Goal: Task Accomplishment & Management: Use online tool/utility

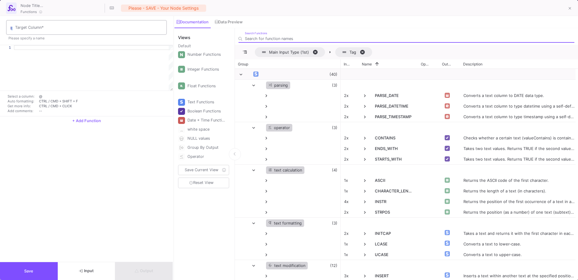
click at [37, 26] on input "Target Column *" at bounding box center [89, 28] width 149 height 5
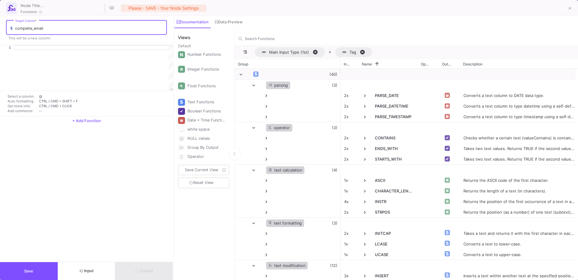
type input "complete_email"
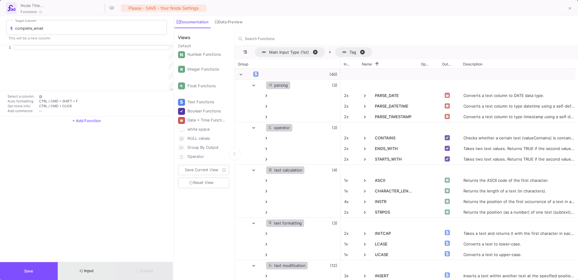
click at [94, 272] on span "Input" at bounding box center [86, 270] width 15 height 5
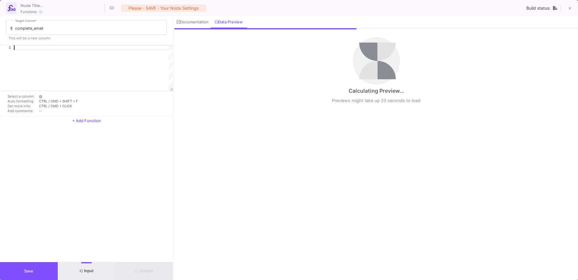
click at [55, 50] on div at bounding box center [93, 47] width 159 height 5
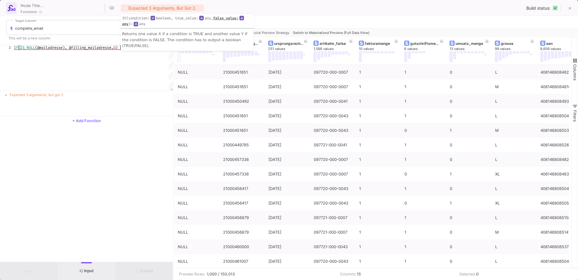
scroll to position [0, 106]
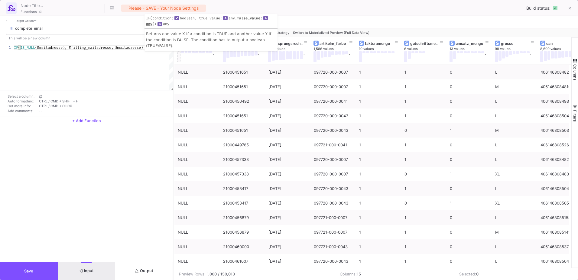
type textarea "IF(IS_NULL(@mailadresse), @filling_mailadresse, @mailadresse)"
click at [135, 201] on div "complete_email Target Column * This will be a new column 1 IF ( IS_NULL (@maila…" at bounding box center [86, 138] width 173 height 245
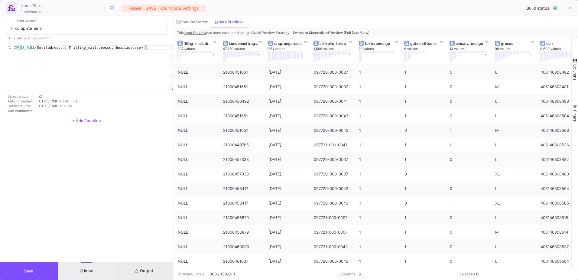
click at [154, 272] on button "Output" at bounding box center [144, 271] width 58 height 18
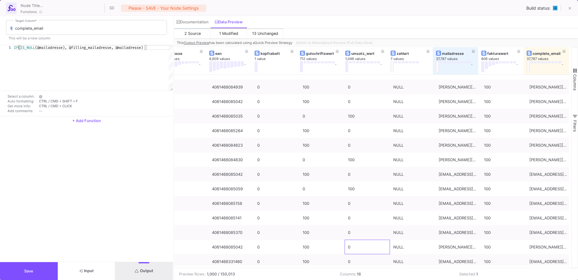
scroll to position [48, 0]
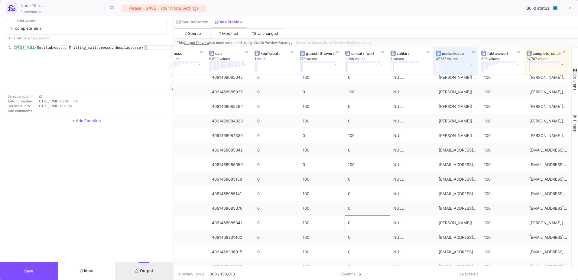
drag, startPoint x: 378, startPoint y: 265, endPoint x: 435, endPoint y: 266, distance: 56.6
click at [435, 266] on div "gutschriftsmenge 6 values umsatz_menge 13 values . grosse 99 values . ean 8,609…" at bounding box center [373, 157] width 397 height 220
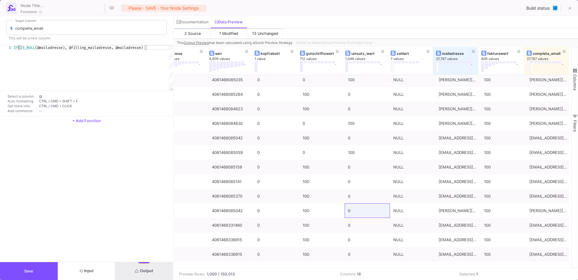
click at [574, 71] on span "button" at bounding box center [575, 70] width 5 height 5
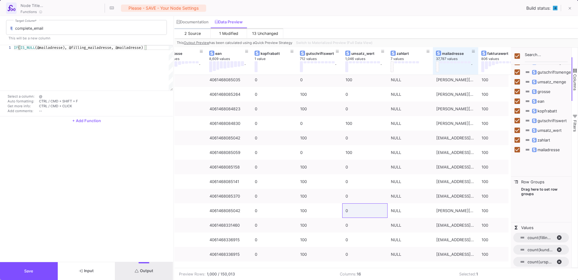
scroll to position [0, 0]
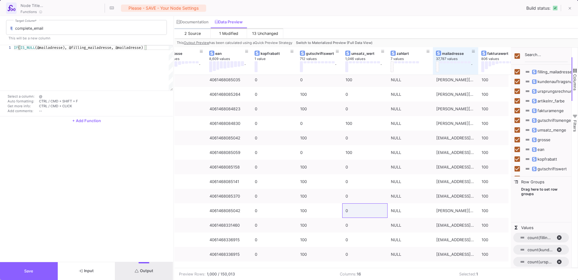
click at [33, 270] on span "Save" at bounding box center [28, 270] width 9 height 5
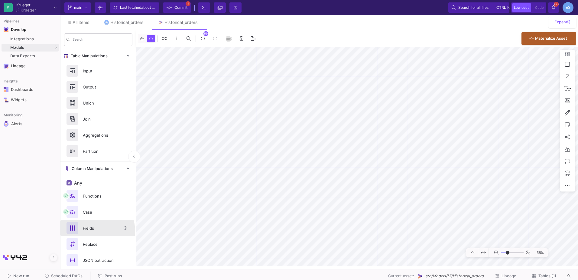
click at [96, 231] on div "Fields" at bounding box center [100, 227] width 42 height 9
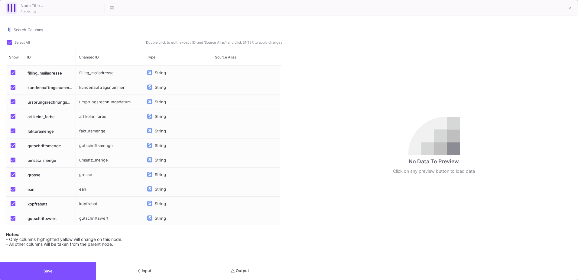
click at [11, 73] on span "Press SPACE to select this row." at bounding box center [13, 72] width 5 height 5
click at [13, 75] on input "Press SPACE to select this row." at bounding box center [13, 75] width 0 height 0
checkbox input "false"
click at [12, 189] on span "Press SPACE to select this row." at bounding box center [13, 187] width 5 height 5
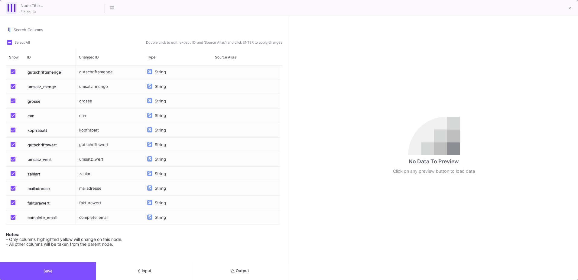
click at [13, 190] on input "Press SPACE to select this row." at bounding box center [13, 190] width 0 height 0
click at [96, 188] on div "mailadresse" at bounding box center [110, 188] width 68 height 14
click at [94, 219] on div "complete_email" at bounding box center [110, 217] width 68 height 14
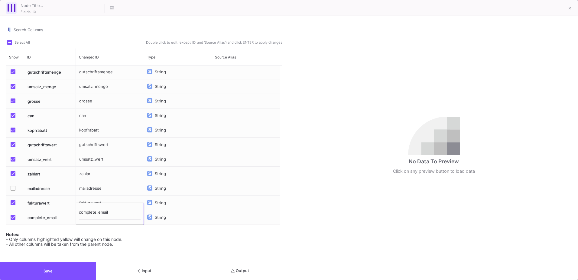
type input "mailadresse"
click at [164, 242] on div "Notes: - Only columns highlighted yellow will change on this node. - All other …" at bounding box center [144, 237] width 276 height 18
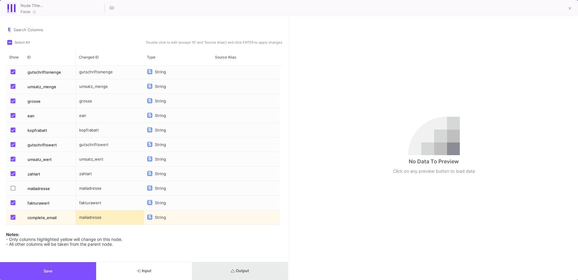
click at [236, 267] on button "Output" at bounding box center [240, 271] width 96 height 18
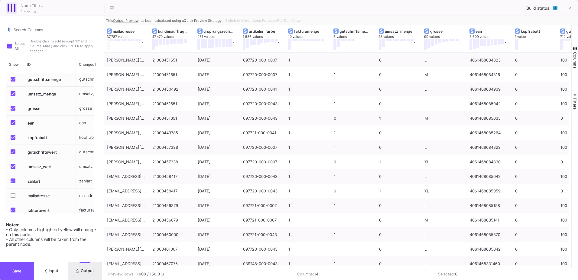
drag, startPoint x: 289, startPoint y: 172, endPoint x: 103, endPoint y: 180, distance: 186.5
click at [103, 180] on div at bounding box center [103, 147] width 2 height 263
click at [277, 21] on span "Switch to Materialized Preview (Full Data View)" at bounding box center [263, 20] width 77 height 4
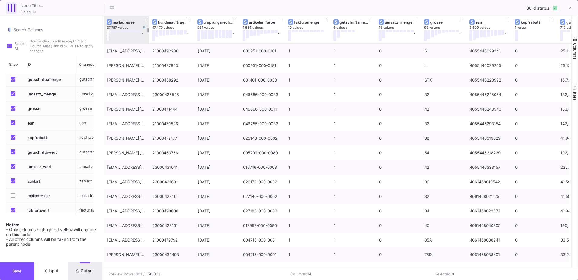
click at [107, 36] on button at bounding box center [108, 35] width 3 height 11
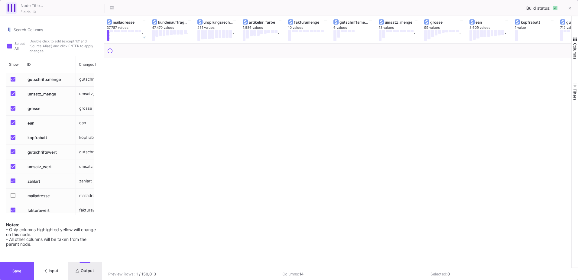
click at [575, 41] on span "button" at bounding box center [575, 39] width 5 height 5
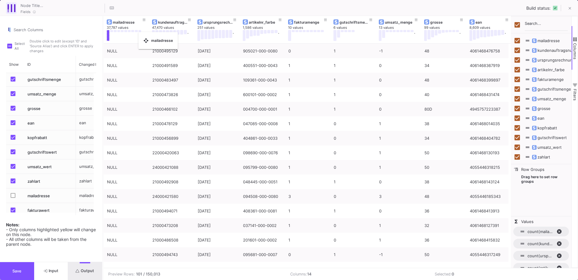
checkbox input "false"
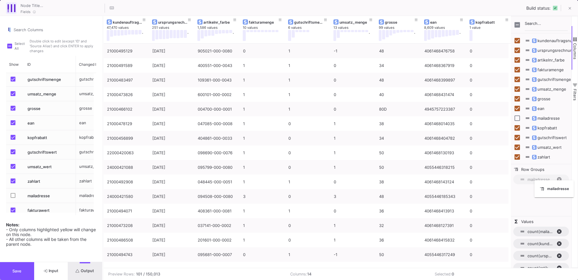
drag, startPoint x: 126, startPoint y: 22, endPoint x: 538, endPoint y: 184, distance: 442.1
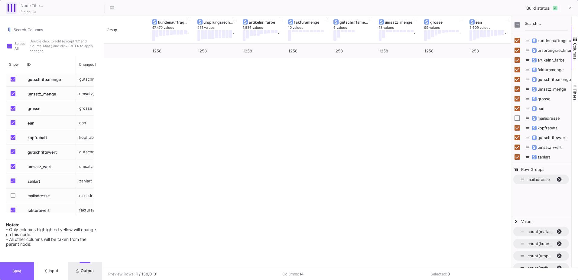
click at [27, 270] on button "Save" at bounding box center [17, 271] width 34 height 18
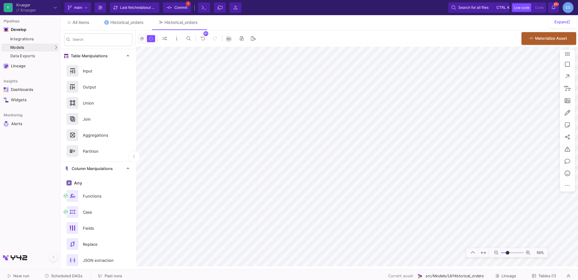
click at [574, 155] on div "56%" at bounding box center [357, 156] width 442 height 219
click at [370, 221] on button "Delete" at bounding box center [364, 221] width 34 height 15
click at [368, 199] on button "Delete" at bounding box center [359, 200] width 34 height 15
click at [376, 171] on button "Delete" at bounding box center [365, 171] width 34 height 15
click at [263, 205] on button "Delete" at bounding box center [250, 202] width 34 height 15
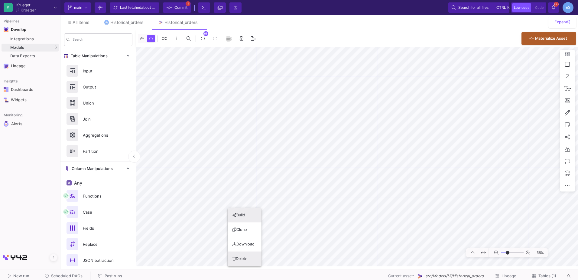
click at [258, 259] on button "Delete" at bounding box center [245, 258] width 34 height 15
click at [281, 193] on button "Delete" at bounding box center [265, 188] width 34 height 15
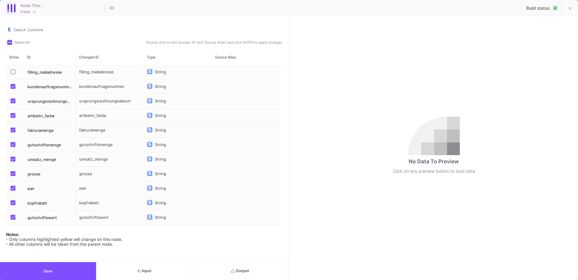
scroll to position [0, 0]
click at [570, 9] on icon at bounding box center [570, 8] width 3 height 4
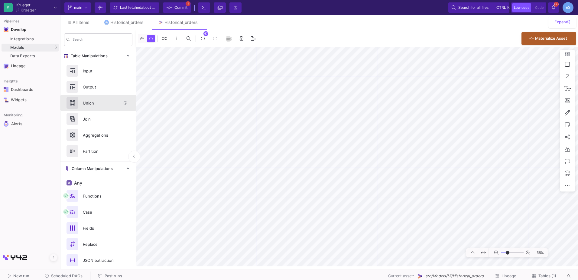
click at [101, 102] on div "Union" at bounding box center [100, 102] width 42 height 9
click at [252, 188] on div "56%" at bounding box center [357, 156] width 442 height 219
drag, startPoint x: 475, startPoint y: 250, endPoint x: 98, endPoint y: 172, distance: 384.5
click at [98, 172] on mat-sidenav-container "Search Table Manipulations Input Output Union Join Aggregations Partition Colum…" at bounding box center [319, 148] width 518 height 236
drag, startPoint x: 508, startPoint y: 252, endPoint x: 504, endPoint y: 252, distance: 3.6
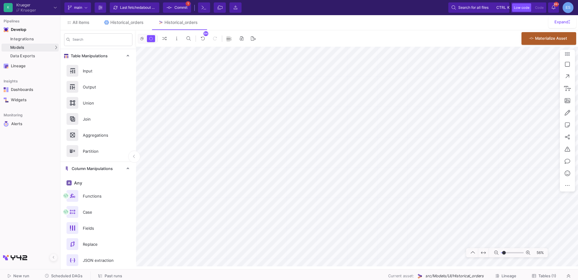
click at [504, 252] on input "range" at bounding box center [512, 253] width 23 height 8
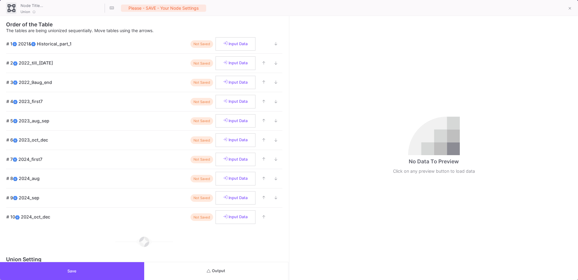
click at [229, 271] on button "Output" at bounding box center [216, 271] width 144 height 18
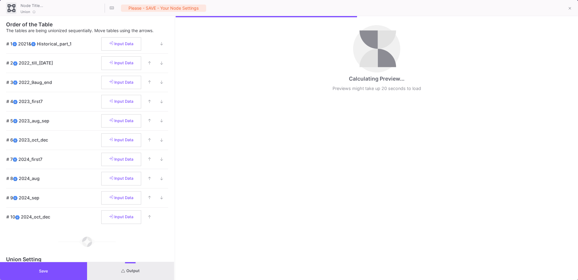
drag, startPoint x: 289, startPoint y: 191, endPoint x: 174, endPoint y: 192, distance: 114.4
click at [174, 192] on div at bounding box center [175, 147] width 2 height 263
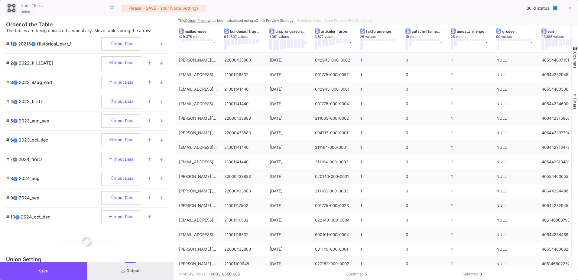
click at [74, 268] on button "Save" at bounding box center [43, 271] width 87 height 18
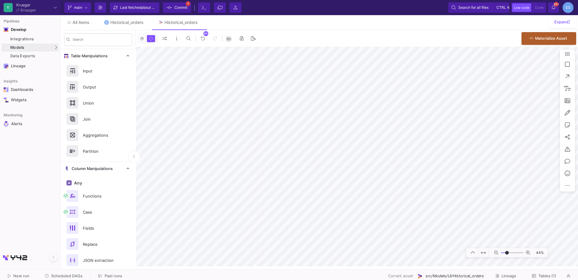
click at [507, 252] on input "range" at bounding box center [512, 253] width 23 height 8
type input "2"
click at [510, 252] on input "range" at bounding box center [512, 253] width 23 height 8
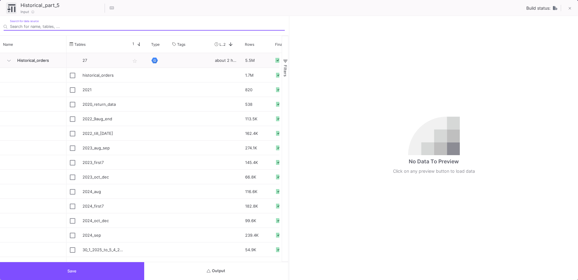
click at [231, 273] on button "Output" at bounding box center [216, 271] width 144 height 18
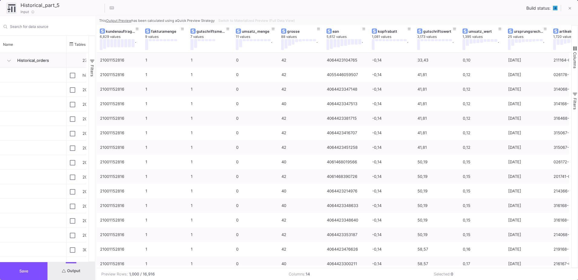
drag, startPoint x: 289, startPoint y: 132, endPoint x: 96, endPoint y: 143, distance: 193.6
click at [96, 143] on div at bounding box center [96, 147] width 2 height 263
click at [253, 22] on span "Switch to Materialized Preview (Full Data View)" at bounding box center [256, 20] width 77 height 4
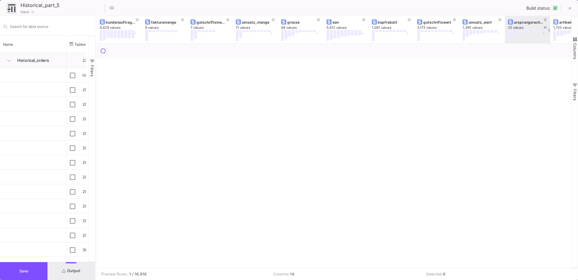
click at [517, 24] on div "ursprungsrechnungsdatum" at bounding box center [529, 22] width 30 height 5
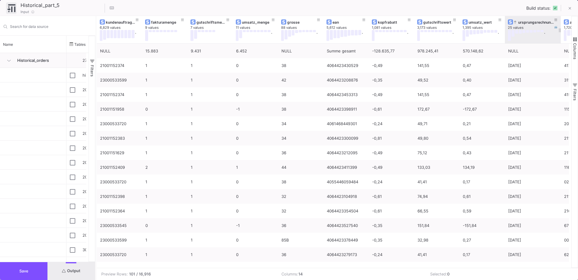
drag, startPoint x: 550, startPoint y: 21, endPoint x: 561, endPoint y: 20, distance: 10.7
click at [561, 20] on div at bounding box center [561, 29] width 2 height 27
click at [570, 7] on icon at bounding box center [570, 8] width 3 height 4
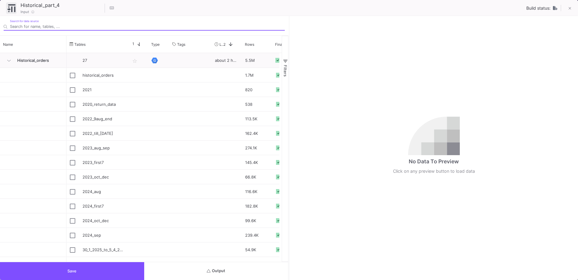
click at [236, 278] on button "Output" at bounding box center [216, 271] width 144 height 18
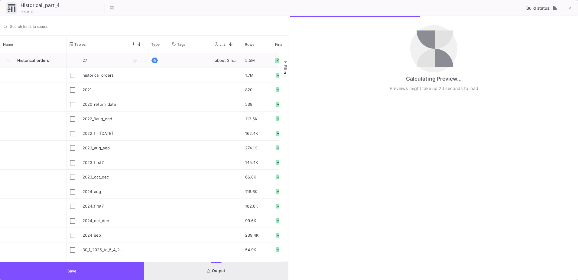
click at [288, 222] on div "Filters" at bounding box center [285, 149] width 7 height 226
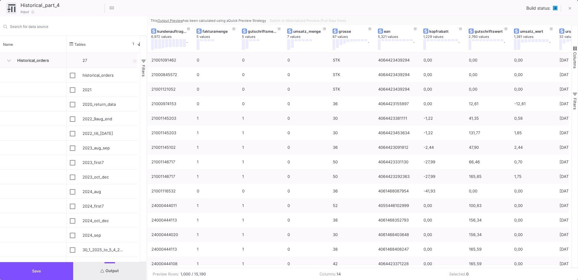
drag, startPoint x: 289, startPoint y: 223, endPoint x: 147, endPoint y: 215, distance: 142.1
click at [147, 215] on div at bounding box center [148, 147] width 2 height 263
click at [337, 21] on span "Switch to Materialized Preview (Full Data View)" at bounding box center [308, 20] width 77 height 4
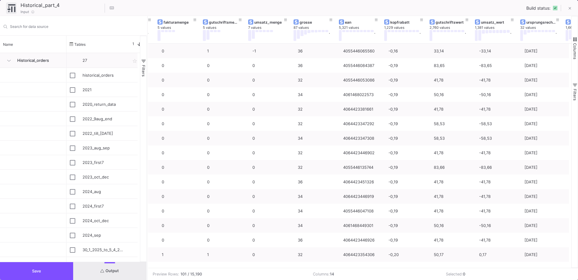
scroll to position [0, 41]
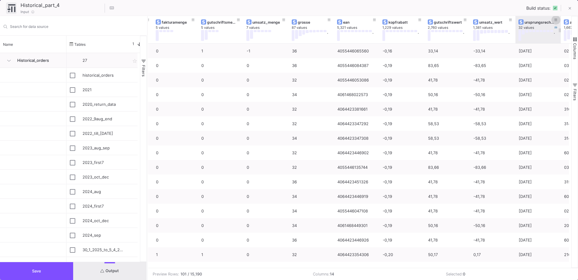
click at [558, 19] on button at bounding box center [556, 19] width 9 height 9
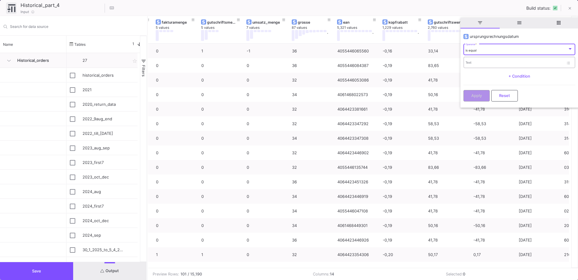
click at [494, 65] on input "Text" at bounding box center [515, 63] width 98 height 4
click at [490, 48] on div "is equal Operator *" at bounding box center [519, 49] width 107 height 12
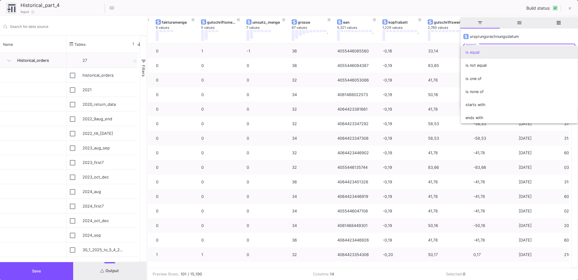
scroll to position [53, 0]
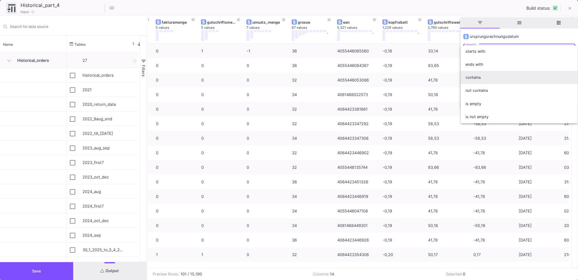
click at [486, 79] on span "contains" at bounding box center [519, 77] width 107 height 13
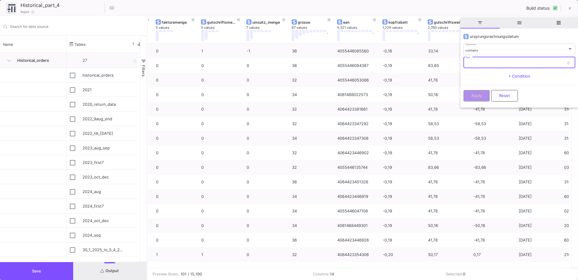
click at [485, 63] on input "Text" at bounding box center [515, 63] width 98 height 4
type input "2025"
click at [473, 93] on span "Apply" at bounding box center [477, 95] width 11 height 5
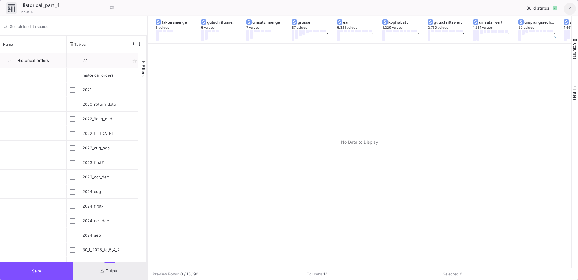
click at [570, 7] on icon at bounding box center [570, 8] width 3 height 4
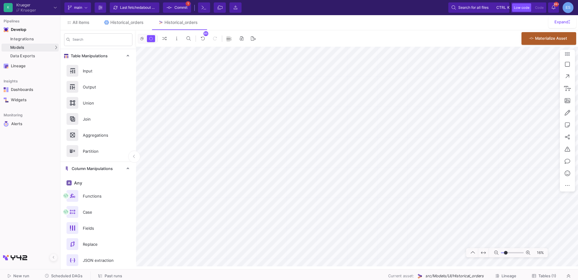
drag, startPoint x: 511, startPoint y: 252, endPoint x: 506, endPoint y: 255, distance: 5.6
click at [506, 255] on input "range" at bounding box center [512, 253] width 23 height 8
click at [263, 189] on icon at bounding box center [263, 189] width 3 height 4
click at [264, 165] on button "Delete" at bounding box center [274, 160] width 34 height 15
click at [261, 228] on button "Clone" at bounding box center [261, 230] width 34 height 15
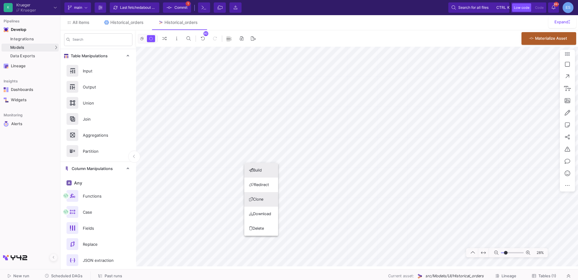
click at [263, 197] on button "Clone" at bounding box center [261, 199] width 34 height 15
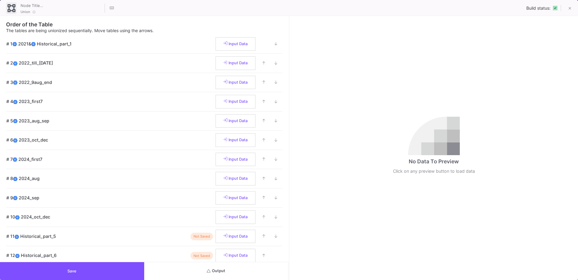
click at [214, 274] on button "Output" at bounding box center [216, 271] width 144 height 18
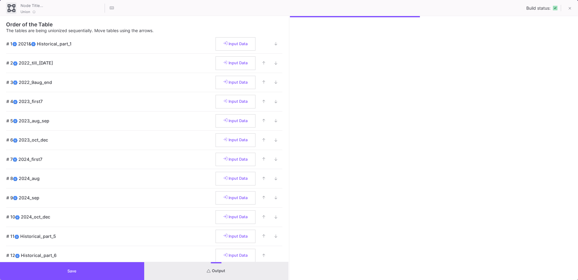
click at [111, 269] on button "Save" at bounding box center [72, 271] width 144 height 18
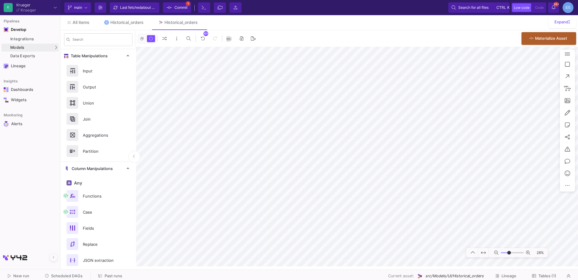
type input "0"
click at [509, 253] on input "range" at bounding box center [512, 253] width 23 height 8
click at [555, 276] on span "Tables (1)" at bounding box center [548, 275] width 18 height 5
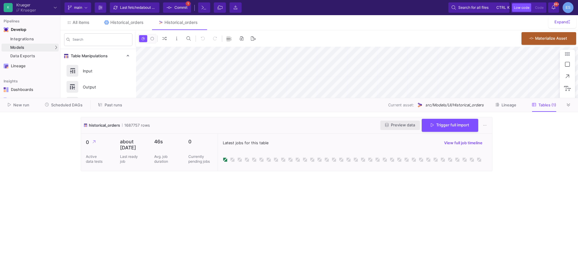
click at [398, 125] on span "Preview data" at bounding box center [400, 125] width 30 height 5
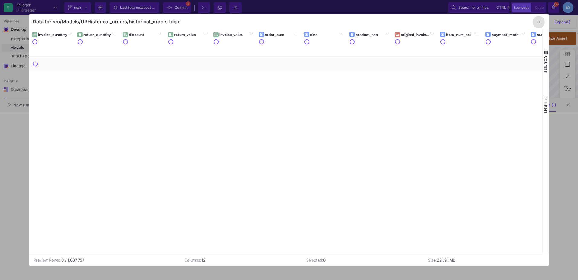
click at [545, 54] on span "button" at bounding box center [546, 52] width 5 height 5
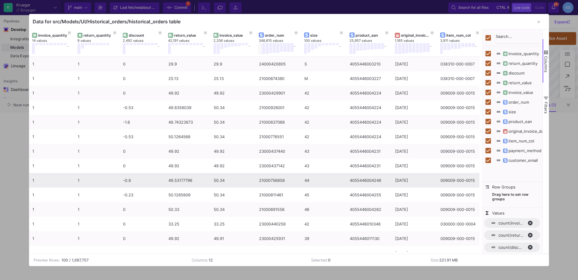
drag, startPoint x: 489, startPoint y: 160, endPoint x: 471, endPoint y: 182, distance: 28.0
click at [471, 182] on div "invoice_quantity 14 values . return_quantity 9 values discount 2,492 values . r…" at bounding box center [289, 141] width 521 height 224
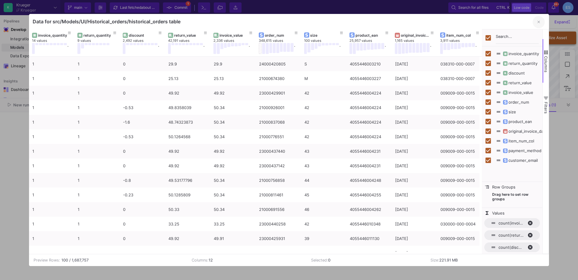
drag, startPoint x: 538, startPoint y: 23, endPoint x: 548, endPoint y: 43, distance: 22.9
click at [538, 23] on button "button" at bounding box center [539, 22] width 12 height 12
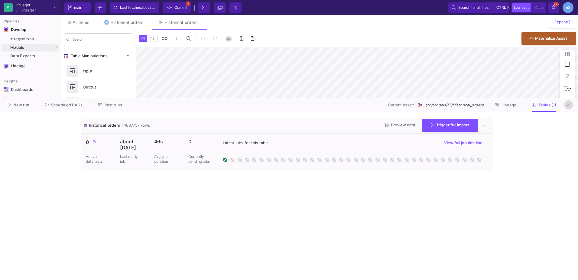
click at [572, 106] on button at bounding box center [568, 104] width 9 height 9
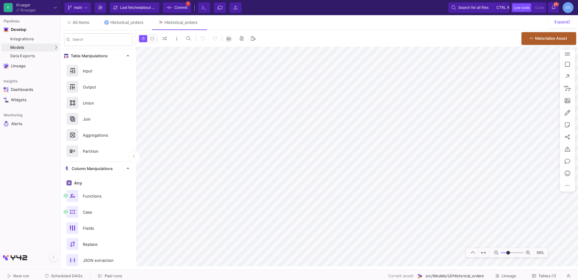
drag, startPoint x: 504, startPoint y: 253, endPoint x: 509, endPoint y: 257, distance: 5.6
type input "-7"
click at [509, 256] on input "range" at bounding box center [512, 253] width 23 height 8
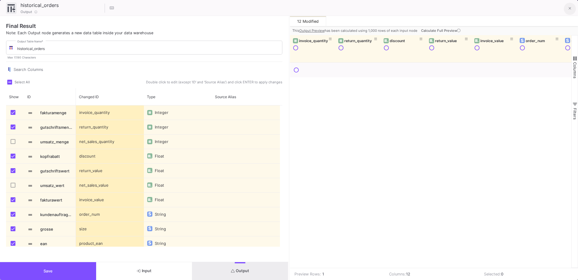
click at [571, 6] on icon at bounding box center [570, 8] width 3 height 4
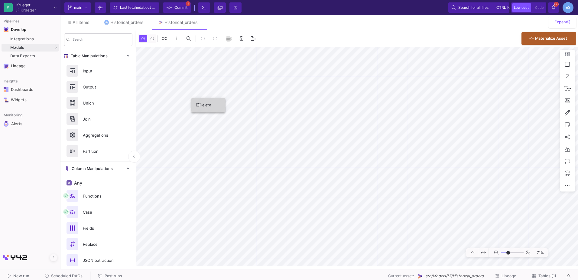
click at [197, 104] on icon at bounding box center [197, 105] width 3 height 4
drag, startPoint x: 509, startPoint y: 252, endPoint x: 505, endPoint y: 253, distance: 4.2
type input "-36"
click at [505, 253] on input "range" at bounding box center [512, 253] width 23 height 8
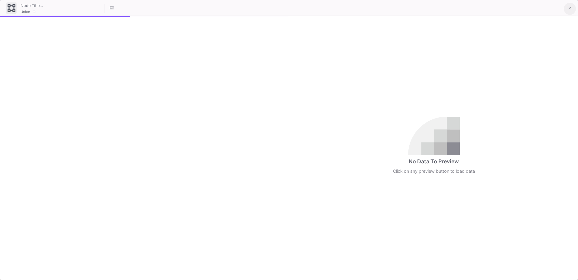
click at [572, 11] on button at bounding box center [570, 9] width 12 height 12
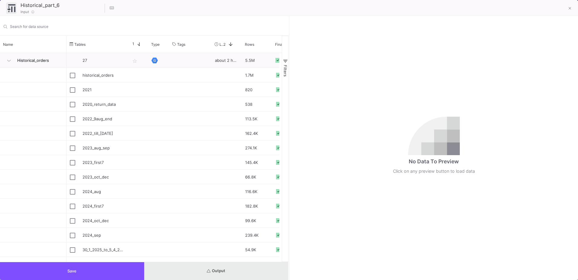
click at [208, 274] on button "Output" at bounding box center [216, 271] width 144 height 18
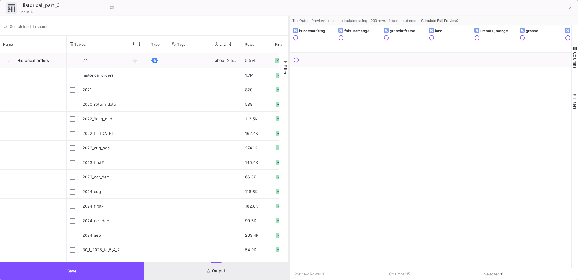
click at [289, 147] on as-split "Search for data source Name Drag here to set column labels Name Tables Star 1" at bounding box center [289, 147] width 578 height 263
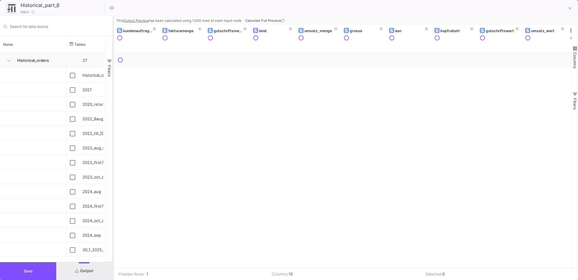
drag, startPoint x: 289, startPoint y: 147, endPoint x: 113, endPoint y: 161, distance: 176.6
click at [113, 161] on div at bounding box center [114, 147] width 2 height 263
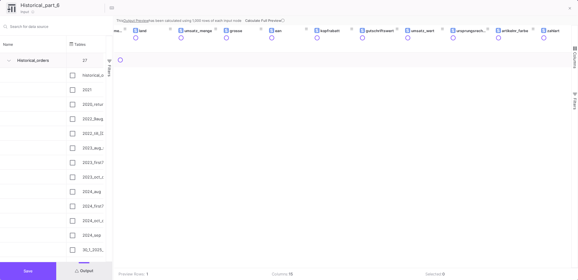
scroll to position [0, 199]
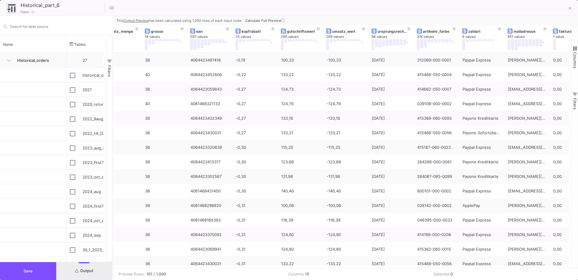
click at [576, 16] on div "This Output Preview has been calculated using 1,000 rows of each input node Cal…" at bounding box center [346, 20] width 464 height 9
click at [572, 12] on button at bounding box center [570, 9] width 12 height 12
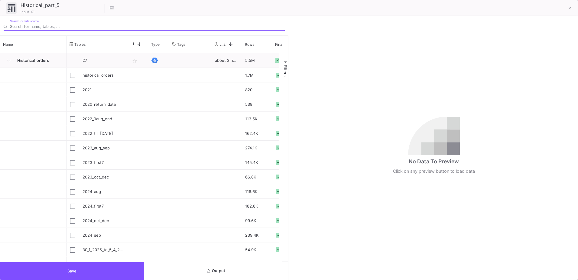
click at [238, 264] on button "Output" at bounding box center [216, 271] width 144 height 18
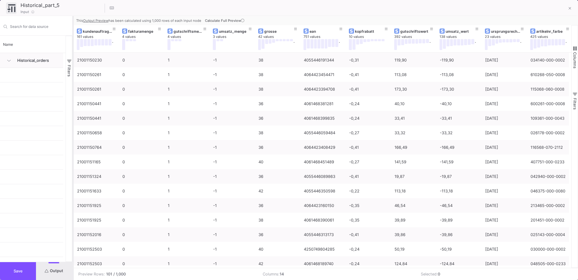
drag, startPoint x: 289, startPoint y: 224, endPoint x: 73, endPoint y: 221, distance: 216.3
click at [73, 221] on div at bounding box center [73, 147] width 2 height 263
click at [574, 10] on button at bounding box center [570, 9] width 12 height 12
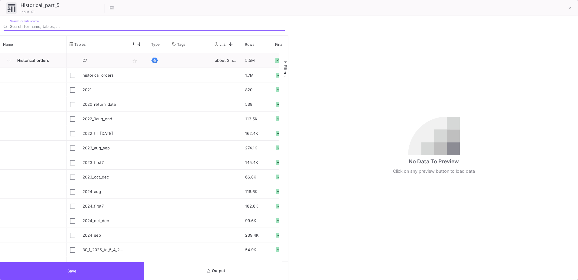
click at [247, 268] on button "Output" at bounding box center [216, 271] width 144 height 18
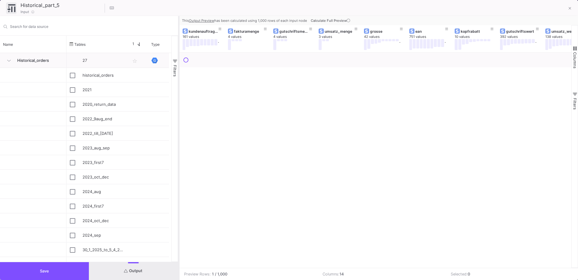
drag, startPoint x: 289, startPoint y: 148, endPoint x: 179, endPoint y: 146, distance: 110.4
click at [179, 146] on div at bounding box center [179, 147] width 2 height 263
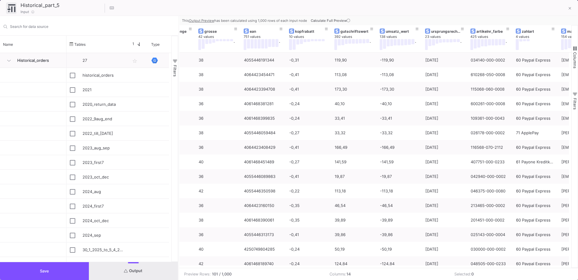
scroll to position [0, 166]
click at [573, 10] on button at bounding box center [570, 9] width 12 height 12
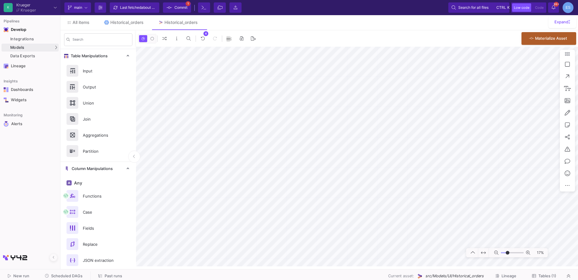
drag, startPoint x: 505, startPoint y: 251, endPoint x: 508, endPoint y: 251, distance: 3.0
type input "-12"
click at [508, 251] on input "range" at bounding box center [512, 253] width 23 height 8
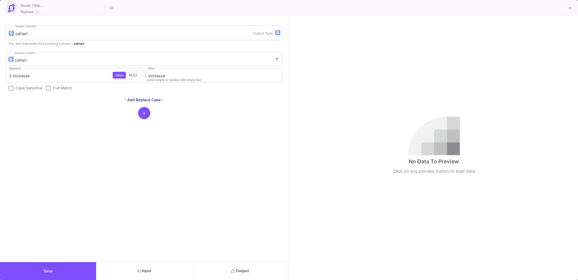
click at [208, 278] on button "Output" at bounding box center [240, 271] width 96 height 18
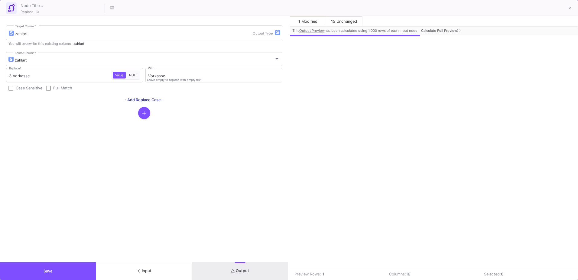
scroll to position [0, 308]
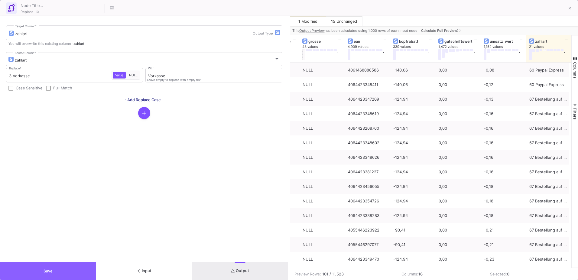
click at [55, 266] on button "Save" at bounding box center [48, 271] width 96 height 18
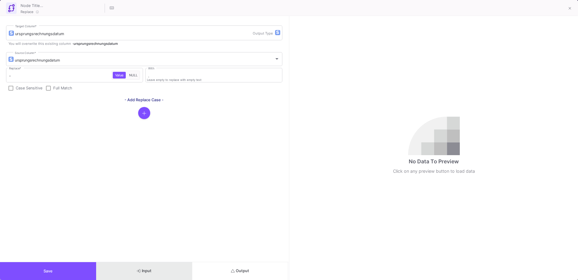
click at [185, 276] on button "Input" at bounding box center [144, 271] width 96 height 18
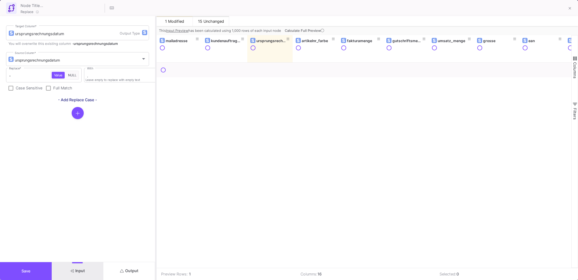
drag, startPoint x: 289, startPoint y: 143, endPoint x: 156, endPoint y: 148, distance: 133.2
click at [156, 148] on div at bounding box center [156, 147] width 2 height 263
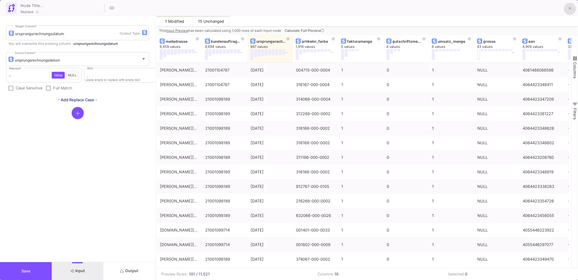
click at [568, 10] on button at bounding box center [570, 9] width 12 height 12
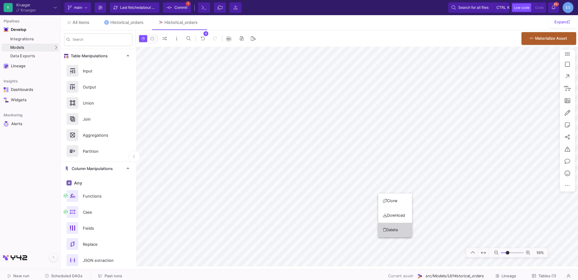
click at [396, 232] on button "Delete" at bounding box center [395, 229] width 34 height 15
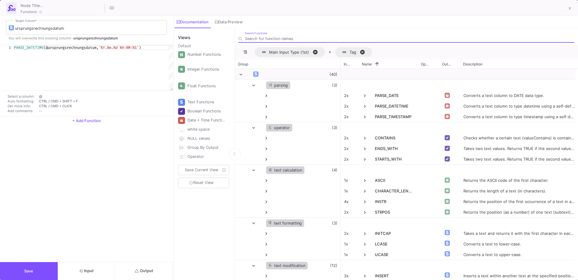
scroll to position [0, 132]
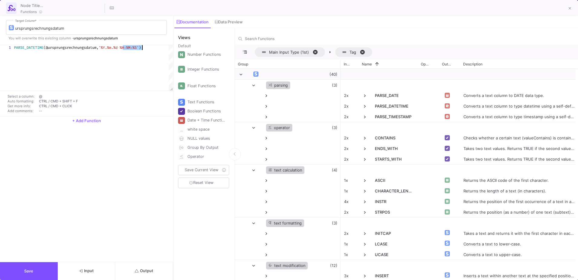
drag, startPoint x: 124, startPoint y: 49, endPoint x: 142, endPoint y: 48, distance: 18.5
click at [159, 274] on button "Output" at bounding box center [144, 271] width 58 height 18
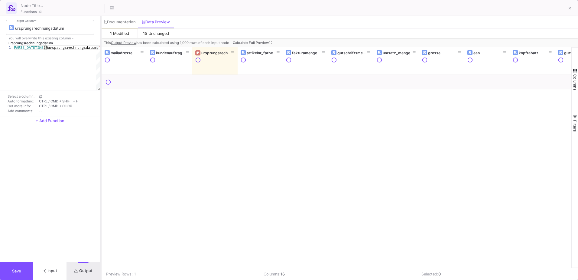
drag, startPoint x: 174, startPoint y: 148, endPoint x: 101, endPoint y: 146, distance: 72.9
click at [101, 146] on div at bounding box center [101, 147] width 2 height 263
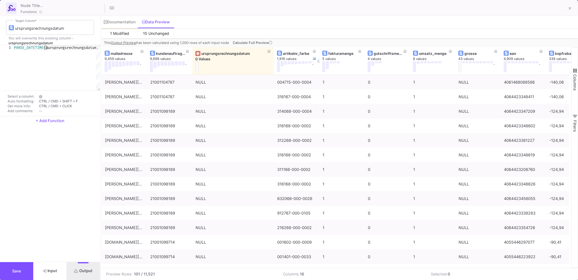
drag, startPoint x: 237, startPoint y: 53, endPoint x: 273, endPoint y: 56, distance: 36.4
click at [273, 56] on div at bounding box center [274, 60] width 2 height 27
click at [59, 271] on button "Input" at bounding box center [49, 271] width 33 height 18
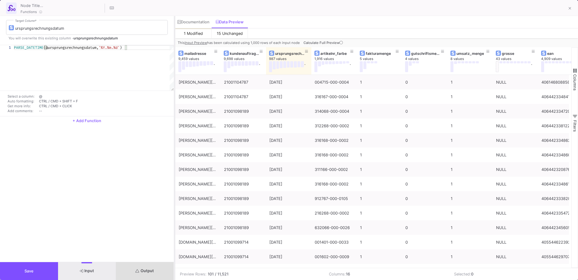
drag, startPoint x: 101, startPoint y: 64, endPoint x: 175, endPoint y: 64, distance: 73.8
click at [175, 64] on div at bounding box center [175, 147] width 2 height 263
click at [156, 274] on button "Output" at bounding box center [145, 271] width 58 height 18
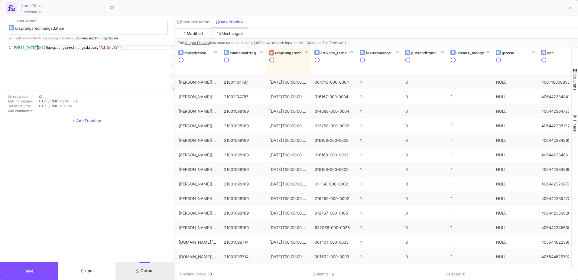
click at [37, 47] on span "PARSE_DATETIME" at bounding box center [29, 47] width 30 height 5
click at [43, 47] on span "PARSE_DATETIME" at bounding box center [29, 47] width 30 height 5
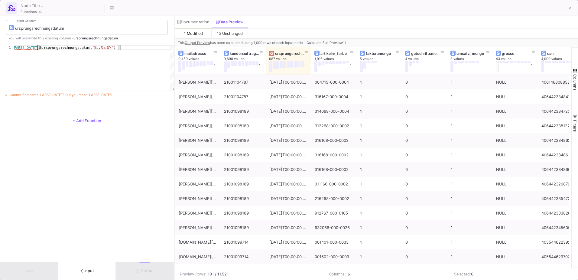
type textarea "PARSE_DATE(@ursprungsrechnungsdatum, '%d.%m.%Y')"
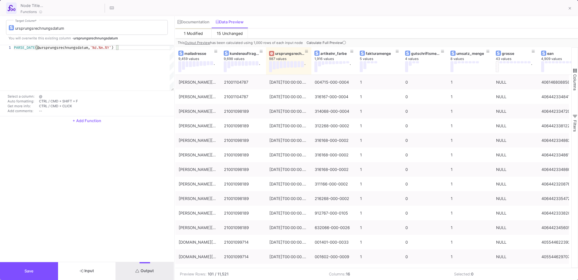
click at [139, 269] on icon "submit" at bounding box center [138, 271] width 4 height 4
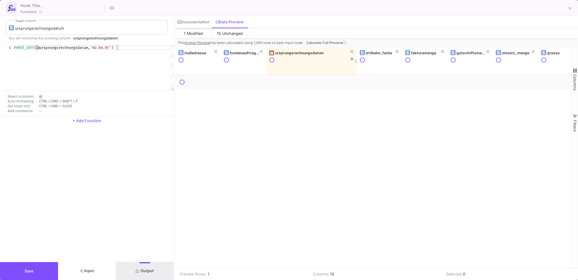
drag, startPoint x: 311, startPoint y: 52, endPoint x: 357, endPoint y: 52, distance: 45.4
click at [357, 52] on div at bounding box center [357, 60] width 2 height 27
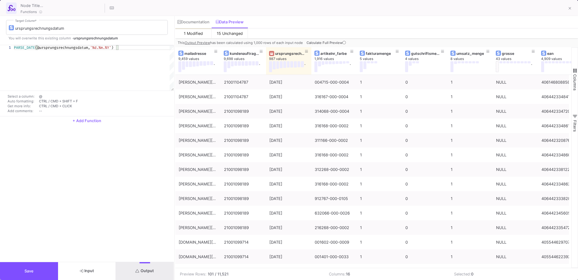
click at [42, 271] on button "Save" at bounding box center [29, 271] width 58 height 18
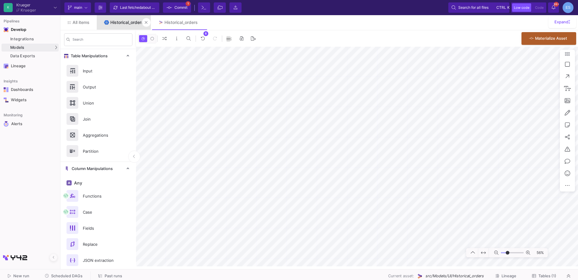
click at [129, 25] on link "Historical_orders" at bounding box center [124, 22] width 54 height 15
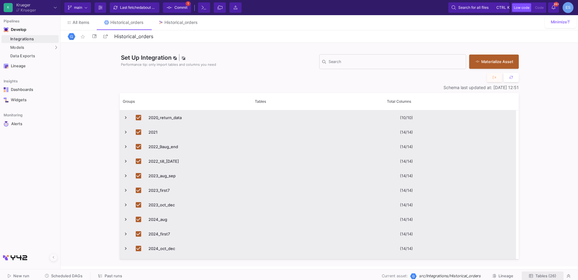
click at [544, 274] on span "Tables (26)" at bounding box center [546, 275] width 21 height 5
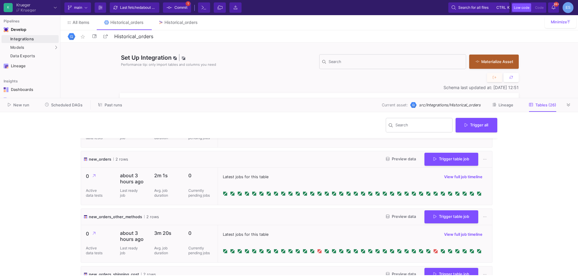
scroll to position [1249, 0]
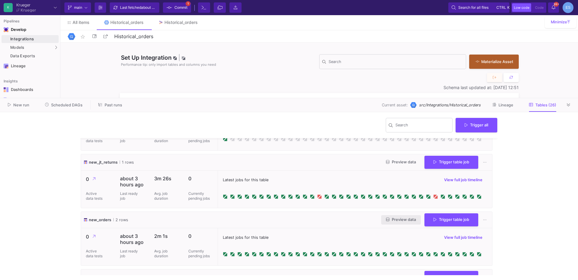
click at [391, 221] on span "Preview data" at bounding box center [401, 219] width 30 height 5
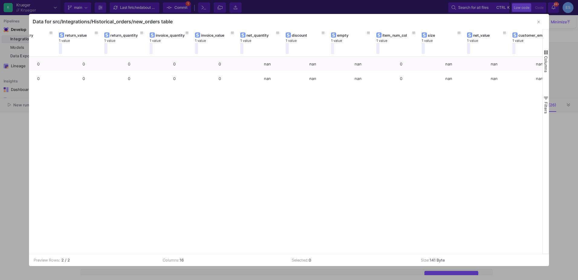
scroll to position [0, 0]
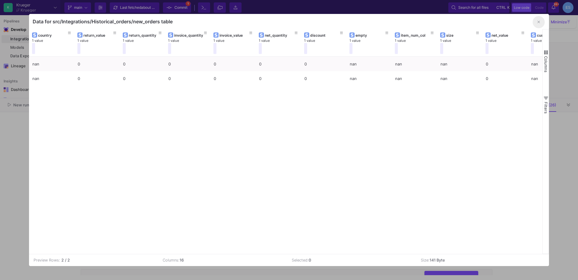
click at [537, 22] on button "button" at bounding box center [539, 22] width 12 height 12
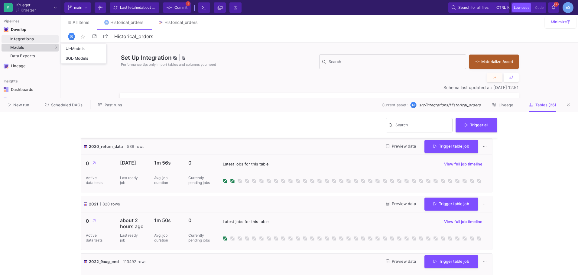
click at [40, 47] on div "Models" at bounding box center [30, 48] width 57 height 8
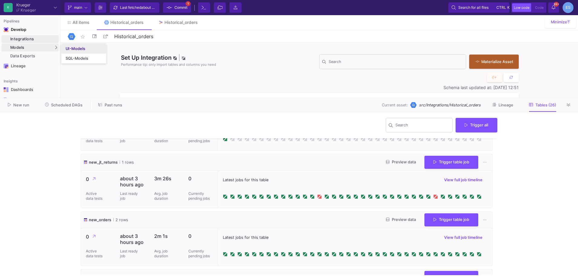
click at [89, 47] on link "UI-Models" at bounding box center [83, 49] width 45 height 10
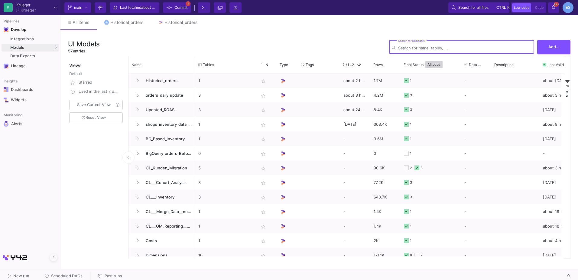
click at [446, 49] on input "Search for UI models" at bounding box center [464, 48] width 133 height 5
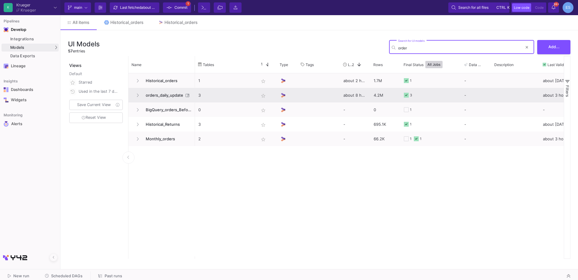
type input "order"
click at [170, 92] on span "orders_daily_update" at bounding box center [162, 95] width 41 height 14
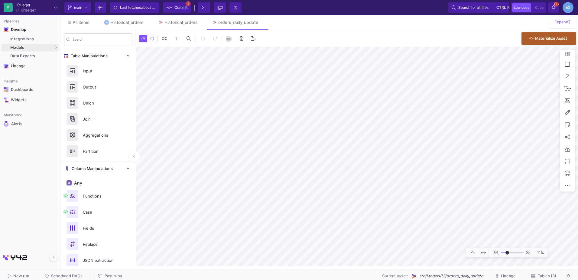
drag, startPoint x: 502, startPoint y: 253, endPoint x: 508, endPoint y: 254, distance: 5.7
type input "-14"
click at [508, 254] on input "range" at bounding box center [512, 253] width 23 height 8
click at [578, 163] on html "K [PERSON_NAME] [PERSON_NAME] Current branch main Branch Options Last fetched a…" at bounding box center [289, 140] width 578 height 280
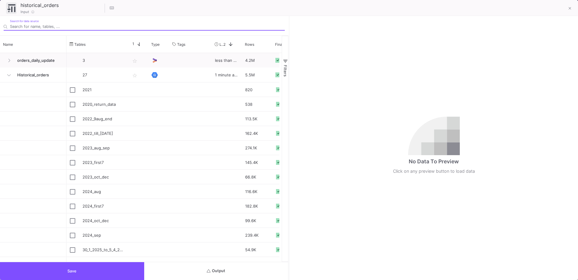
click at [257, 279] on button "Output" at bounding box center [216, 271] width 144 height 18
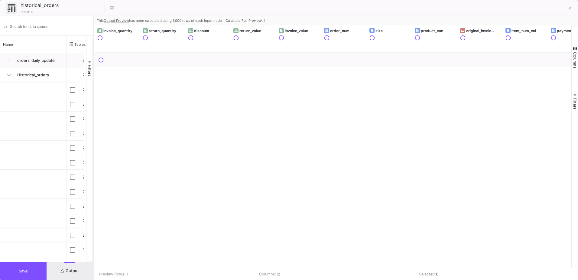
drag, startPoint x: 289, startPoint y: 217, endPoint x: 93, endPoint y: 228, distance: 195.7
click at [93, 228] on div at bounding box center [94, 147] width 2 height 263
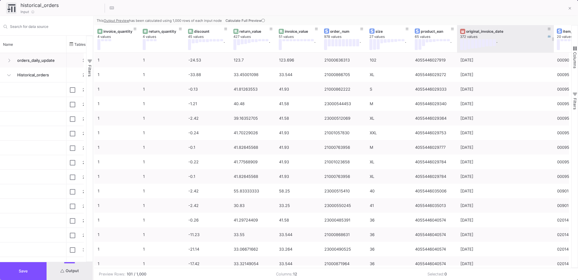
drag, startPoint x: 502, startPoint y: 38, endPoint x: 554, endPoint y: 38, distance: 51.4
click at [554, 38] on div at bounding box center [554, 38] width 2 height 27
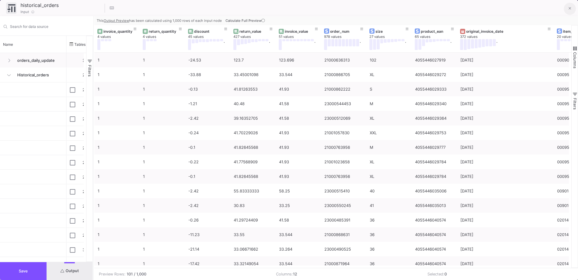
click at [570, 9] on icon at bounding box center [570, 8] width 3 height 4
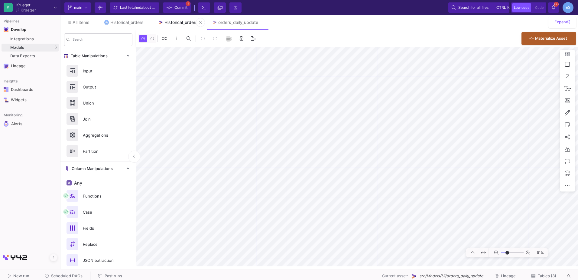
click at [191, 23] on div "Historical_orders" at bounding box center [181, 22] width 33 height 5
drag, startPoint x: 505, startPoint y: 253, endPoint x: 511, endPoint y: 254, distance: 6.1
type input "12"
click at [511, 254] on input "range" at bounding box center [512, 253] width 23 height 8
click at [466, 0] on html "K [PERSON_NAME] [PERSON_NAME] Current branch main Branch Options Last fetched a…" at bounding box center [289, 140] width 578 height 280
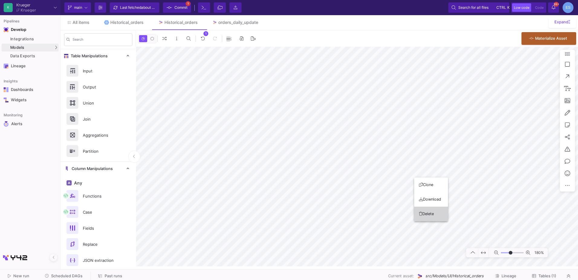
click at [431, 217] on button "Delete" at bounding box center [431, 213] width 34 height 15
click at [505, 214] on button "Delete" at bounding box center [513, 211] width 34 height 15
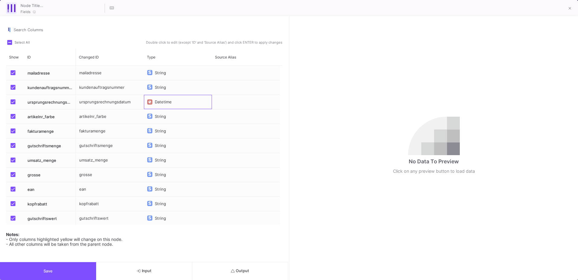
click at [152, 104] on y42-column-type-icon "Press SPACE to select this row." at bounding box center [149, 102] width 5 height 14
click at [172, 116] on span "Datetime" at bounding box center [167, 114] width 17 height 5
click at [235, 261] on div "Search Columns Select All Double click to edit (except 'ID' and 'Source Alias')…" at bounding box center [144, 138] width 289 height 245
click at [239, 270] on span "Output" at bounding box center [240, 270] width 18 height 5
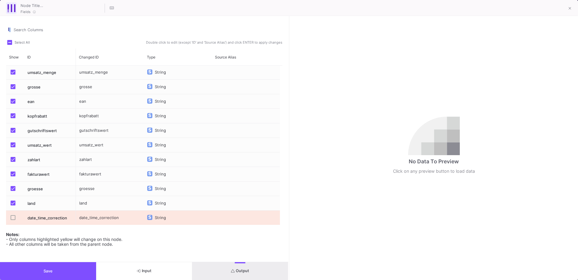
scroll to position [88, 0]
click at [117, 218] on div "date_time_correction" at bounding box center [110, 217] width 68 height 14
click at [10, 219] on div "Press SPACE to select this row." at bounding box center [14, 217] width 11 height 14
click at [11, 219] on span "Press SPACE to select this row." at bounding box center [13, 216] width 5 height 5
click at [13, 219] on input "Press SPACE to select this row." at bounding box center [13, 219] width 0 height 0
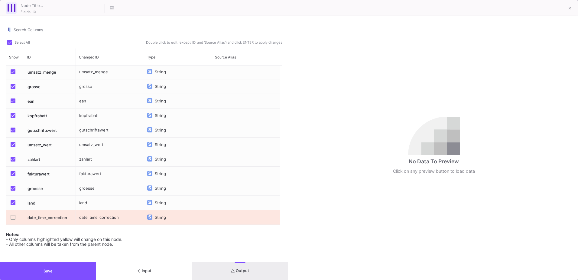
checkbox input "false"
click at [572, 12] on button at bounding box center [570, 9] width 12 height 12
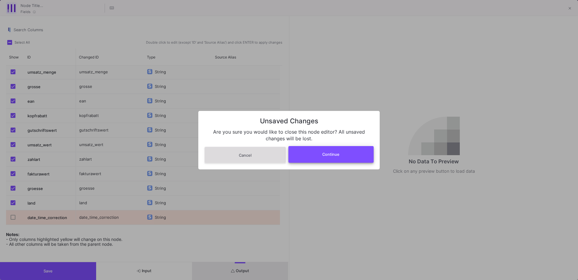
click at [293, 159] on button "Continue" at bounding box center [332, 154] width 86 height 17
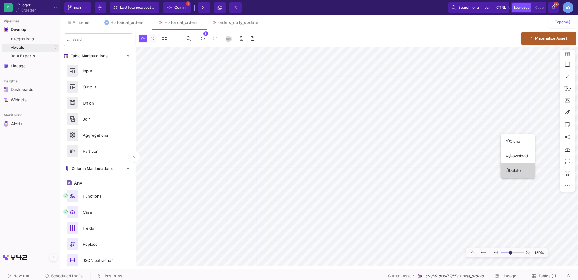
click at [510, 172] on button "Delete" at bounding box center [518, 170] width 34 height 15
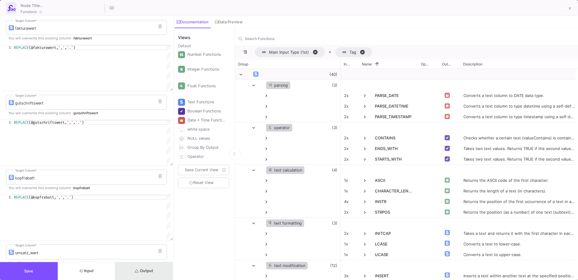
click at [150, 271] on span "Output" at bounding box center [144, 270] width 18 height 5
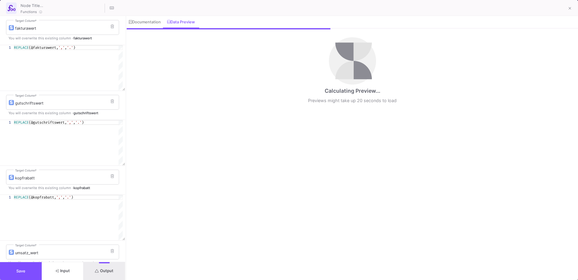
drag, startPoint x: 173, startPoint y: 194, endPoint x: 126, endPoint y: 194, distance: 47.8
click at [126, 194] on div at bounding box center [126, 147] width 2 height 263
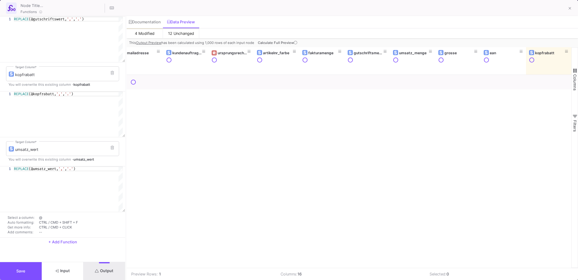
scroll to position [0, 0]
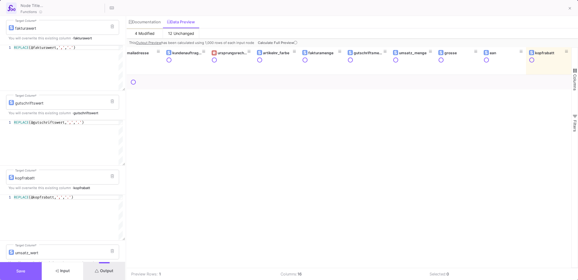
click at [30, 273] on button "Save" at bounding box center [21, 271] width 42 height 18
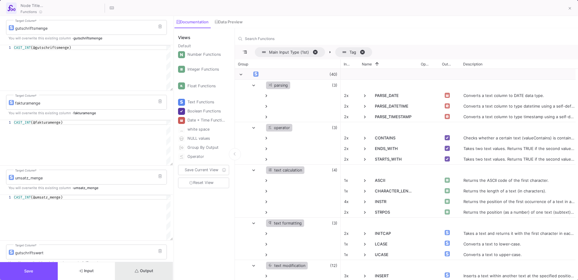
click at [145, 271] on span "Output" at bounding box center [144, 270] width 18 height 5
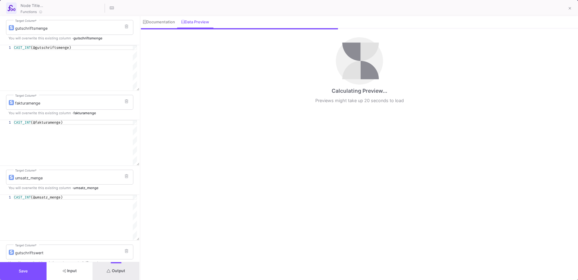
drag, startPoint x: 173, startPoint y: 203, endPoint x: 140, endPoint y: 205, distance: 33.6
click at [140, 205] on div at bounding box center [140, 147] width 2 height 263
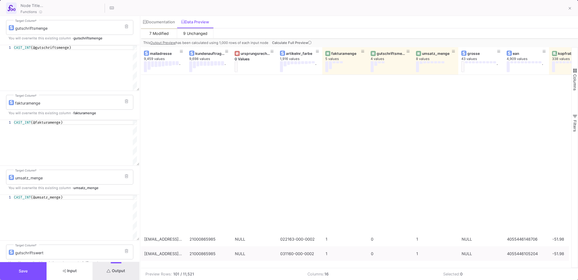
scroll to position [653, 0]
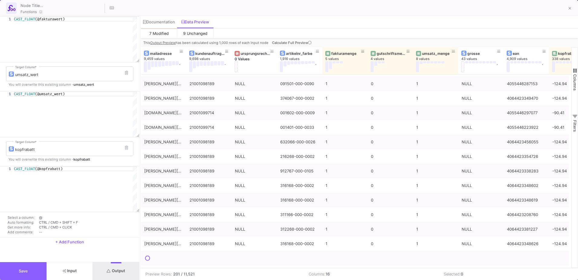
click at [21, 265] on button "Save" at bounding box center [23, 271] width 47 height 18
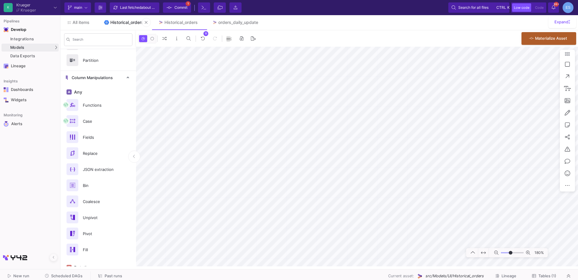
click at [131, 20] on div "Historical_orders" at bounding box center [126, 22] width 33 height 5
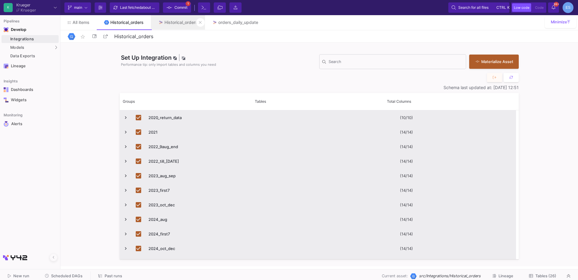
click at [162, 21] on img at bounding box center [160, 22] width 5 height 5
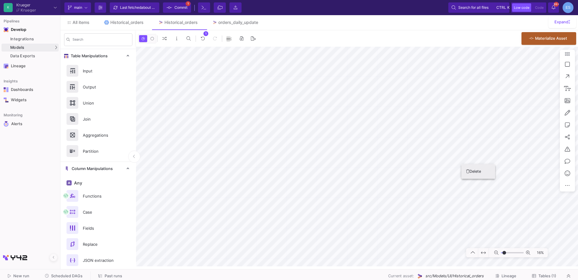
click at [466, 171] on button "Delete" at bounding box center [479, 171] width 34 height 15
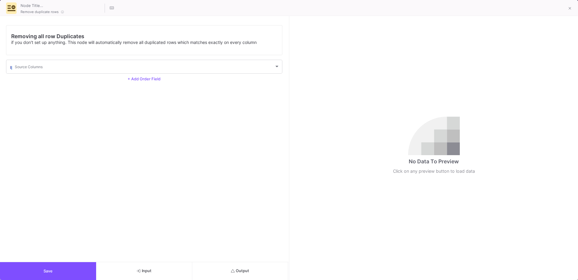
click at [256, 272] on button "Output" at bounding box center [240, 271] width 96 height 18
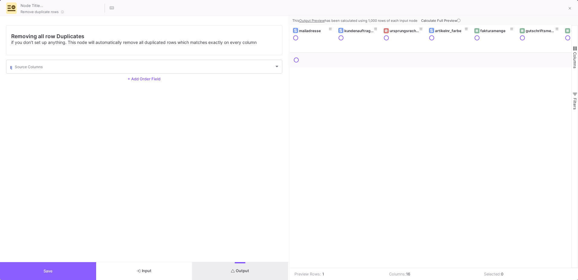
click at [73, 266] on button "Save" at bounding box center [48, 271] width 96 height 18
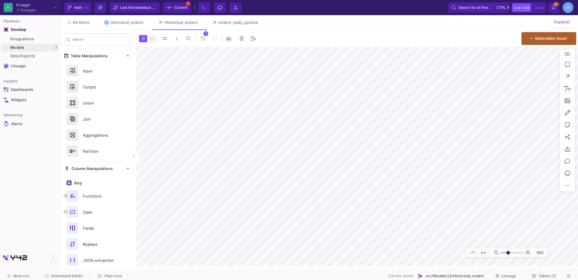
type input "-7"
click at [509, 253] on input "range" at bounding box center [512, 253] width 23 height 8
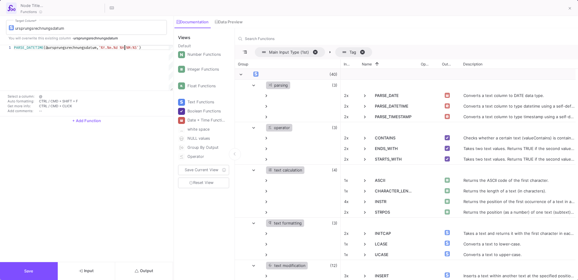
click at [126, 46] on span "'%Y.%m.%d %H:%M:%S'" at bounding box center [119, 47] width 40 height 5
drag, startPoint x: 123, startPoint y: 47, endPoint x: 143, endPoint y: 48, distance: 20.9
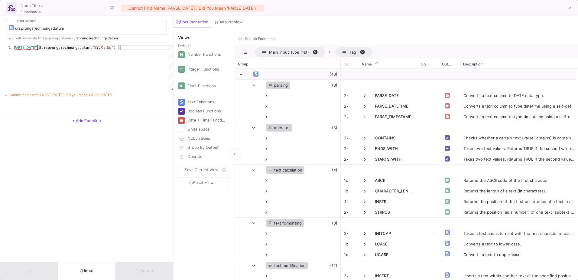
scroll to position [0, 104]
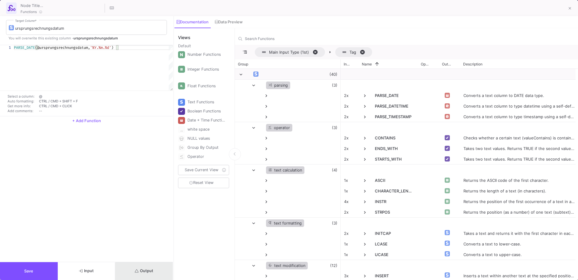
click at [150, 275] on button "Output" at bounding box center [144, 271] width 58 height 18
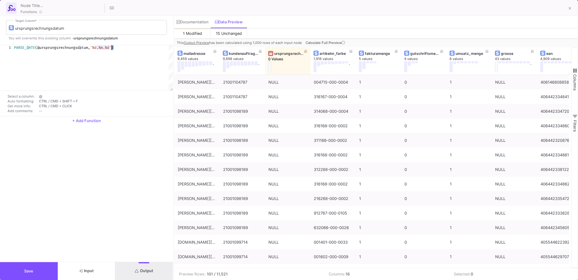
scroll to position [0, 100]
type textarea "PARSE_DATE(@ursprungsrechnungsdatum, '%d.%m.%Y')"
click at [143, 272] on span "Output" at bounding box center [144, 270] width 18 height 5
click at [40, 274] on button "Save" at bounding box center [29, 271] width 58 height 18
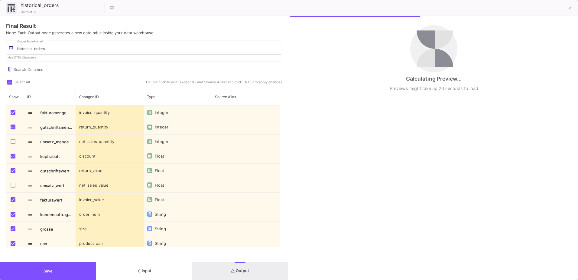
click at [261, 273] on button "Output" at bounding box center [240, 271] width 96 height 18
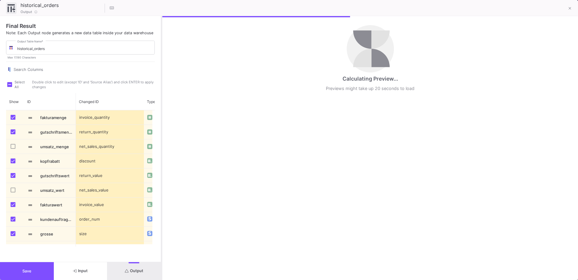
drag, startPoint x: 289, startPoint y: 208, endPoint x: 162, endPoint y: 200, distance: 127.6
click at [162, 200] on div at bounding box center [162, 147] width 2 height 263
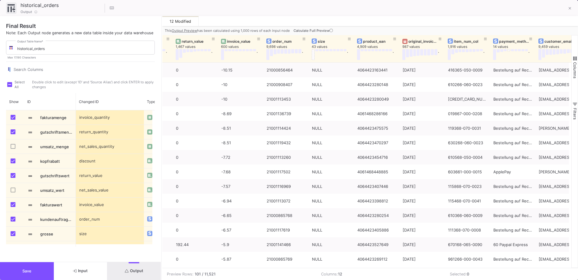
scroll to position [0, 138]
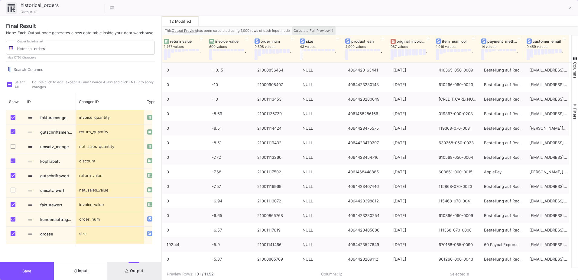
click at [331, 32] on icon at bounding box center [331, 30] width 3 height 3
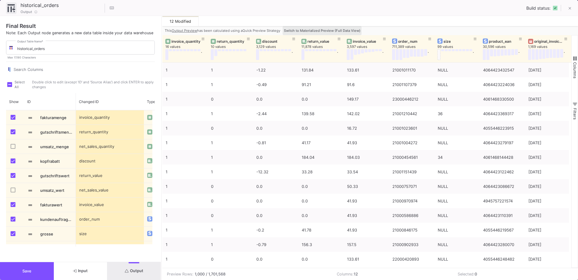
click at [353, 28] on button "Switch to Materialized Preview (Full Data View)" at bounding box center [322, 30] width 79 height 9
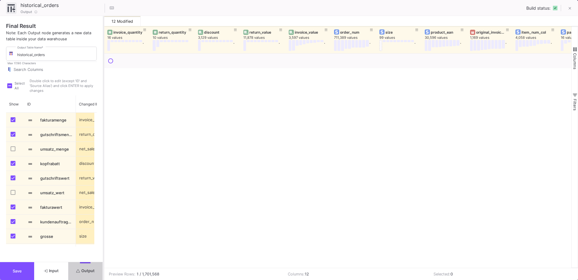
drag, startPoint x: 162, startPoint y: 97, endPoint x: 103, endPoint y: 94, distance: 58.4
click at [103, 94] on div at bounding box center [104, 147] width 2 height 263
click at [481, 36] on div "1,169 values" at bounding box center [492, 37] width 45 height 5
click at [483, 32] on div "original_invoice_date" at bounding box center [491, 32] width 30 height 5
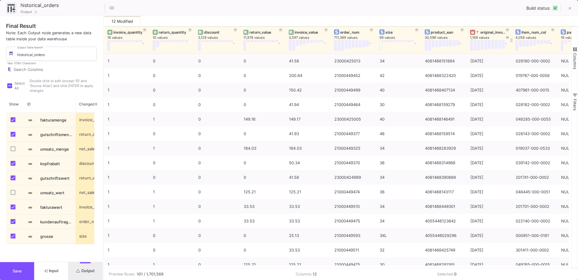
click at [483, 32] on div "original_invoice_date" at bounding box center [491, 32] width 30 height 5
click at [17, 264] on button "Save" at bounding box center [17, 271] width 34 height 18
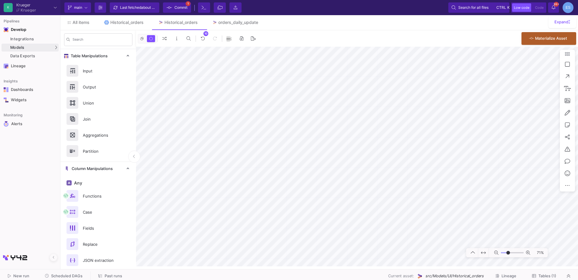
click at [175, 5] on span "Commit" at bounding box center [181, 7] width 13 height 9
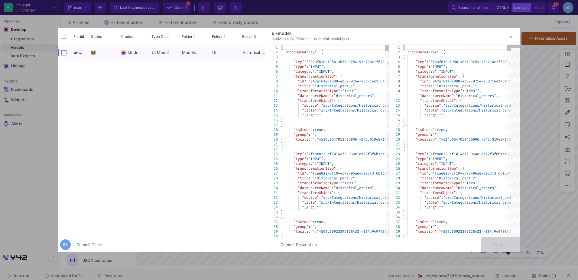
click at [133, 245] on input "Commit Title *" at bounding box center [175, 244] width 197 height 5
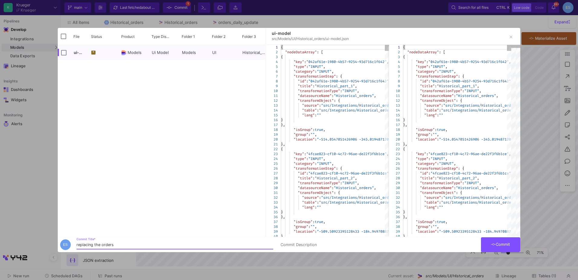
type input "replacing the orders"
click at [504, 246] on button "Commit" at bounding box center [500, 244] width 39 height 15
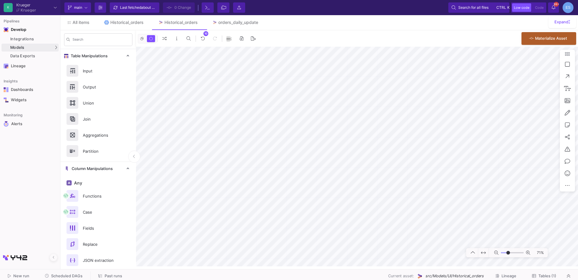
click at [554, 273] on button "Tables (1)" at bounding box center [544, 275] width 39 height 9
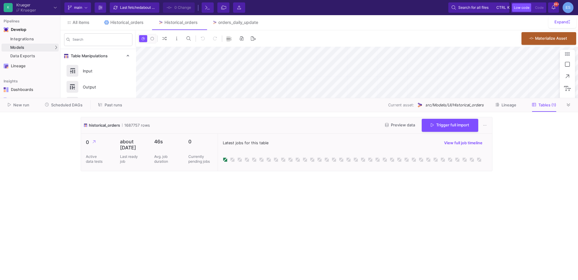
click at [437, 123] on span "Trigger full import" at bounding box center [450, 125] width 38 height 5
type input "-37"
click at [404, 129] on button "Preview data" at bounding box center [401, 124] width 40 height 9
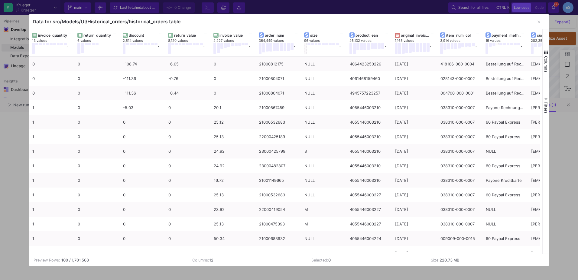
scroll to position [0, 33]
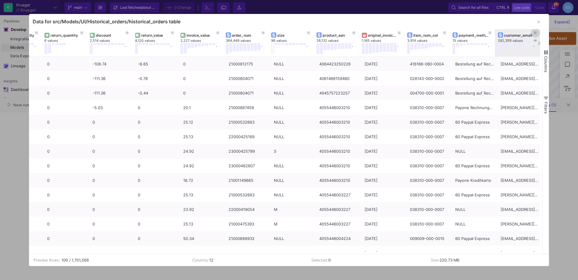
click at [538, 32] on button at bounding box center [535, 32] width 9 height 9
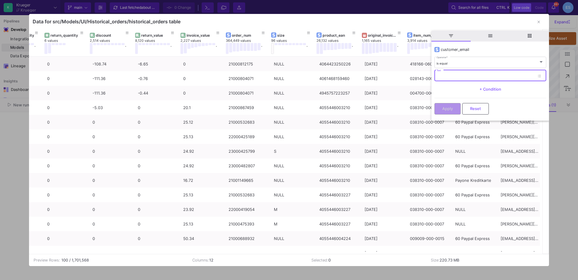
click at [476, 77] on input "Text" at bounding box center [486, 76] width 98 height 4
paste input "[EMAIL_ADDRESS][DOMAIN_NAME]"
type input "[EMAIL_ADDRESS][DOMAIN_NAME]"
click at [453, 106] on button "Apply" at bounding box center [448, 107] width 26 height 11
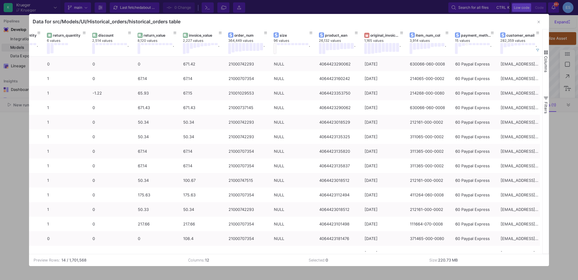
click at [548, 57] on span "Columns" at bounding box center [546, 64] width 5 height 16
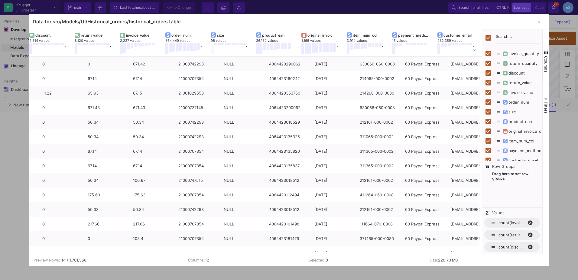
scroll to position [0, 93]
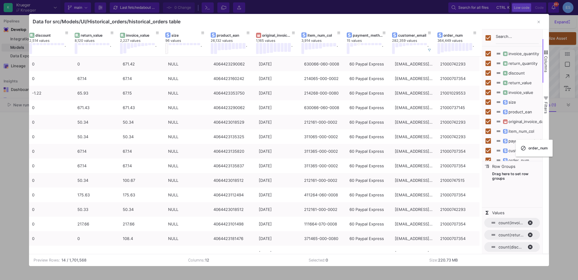
checkbox input "false"
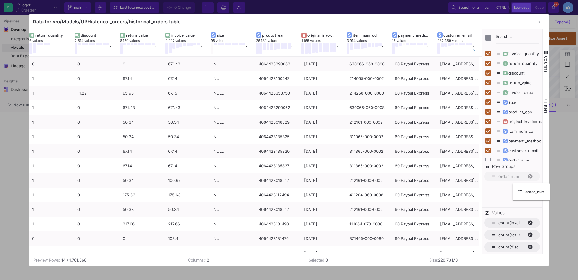
drag, startPoint x: 184, startPoint y: 31, endPoint x: 516, endPoint y: 187, distance: 366.9
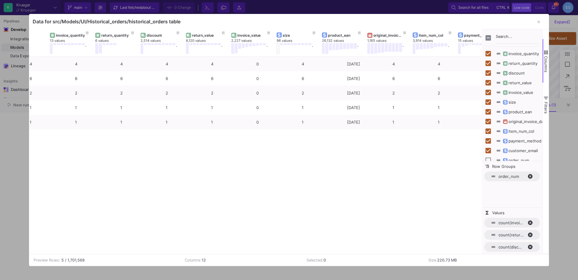
scroll to position [0, 0]
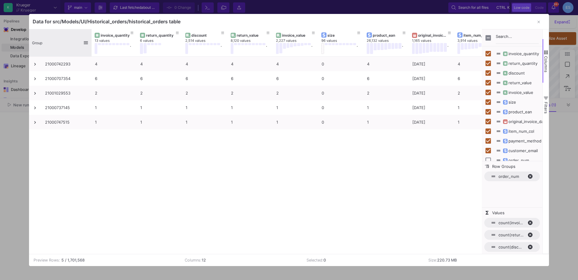
drag, startPoint x: 74, startPoint y: 35, endPoint x: 91, endPoint y: 45, distance: 19.8
click at [91, 45] on div at bounding box center [91, 42] width 2 height 27
click at [25, 146] on div at bounding box center [289, 140] width 578 height 280
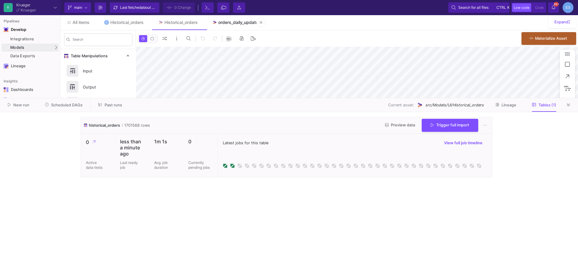
click at [235, 23] on div "orders_daily_update" at bounding box center [238, 22] width 40 height 5
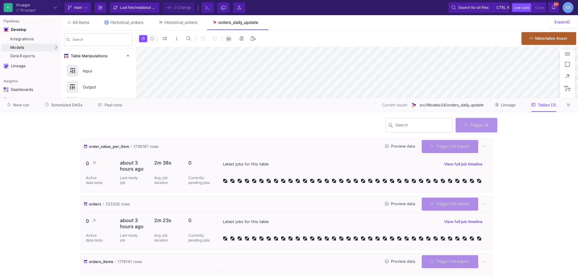
type input "-46"
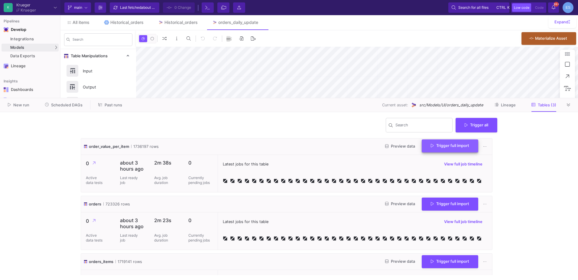
click at [456, 151] on button "Trigger full import" at bounding box center [450, 145] width 57 height 13
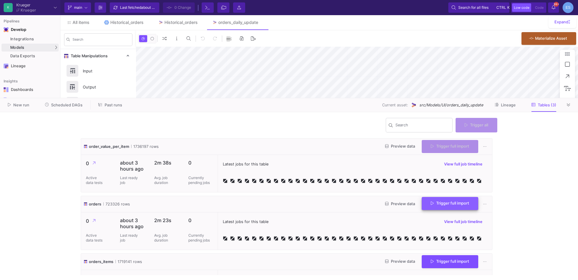
click at [455, 203] on span "Trigger full import" at bounding box center [450, 203] width 38 height 5
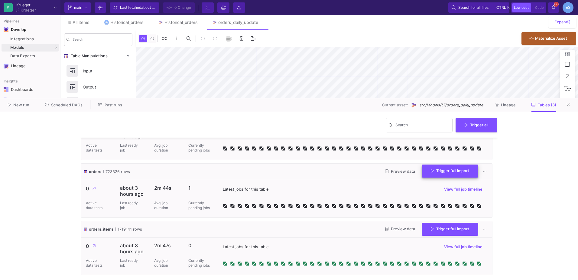
scroll to position [33, 0]
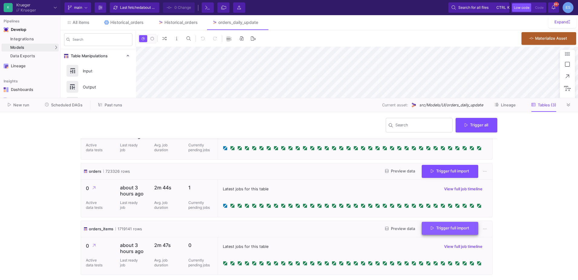
click at [446, 231] on button "Trigger full import" at bounding box center [450, 227] width 57 height 13
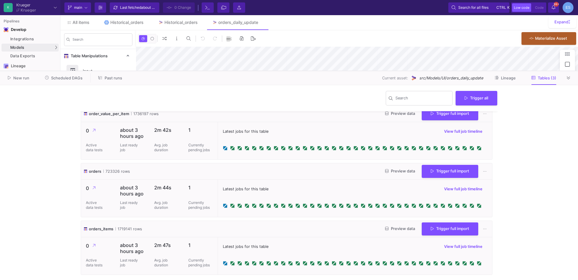
scroll to position [6, 0]
drag, startPoint x: 245, startPoint y: 98, endPoint x: 243, endPoint y: 71, distance: 27.0
click at [243, 71] on div at bounding box center [289, 71] width 578 height 0
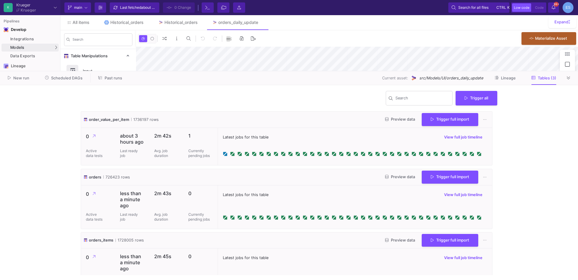
click at [387, 173] on button "Preview data" at bounding box center [401, 176] width 40 height 9
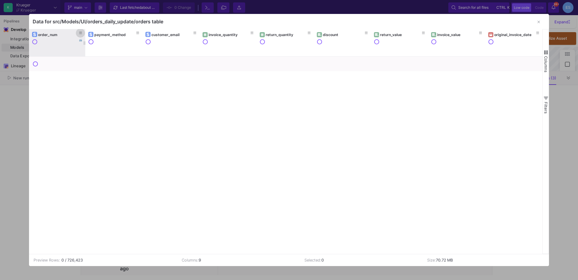
click at [81, 33] on icon at bounding box center [80, 32] width 3 height 3
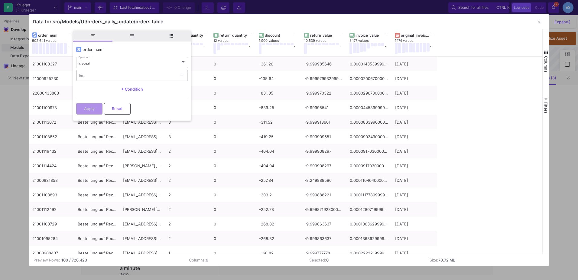
click at [121, 73] on div "Text" at bounding box center [128, 75] width 98 height 12
type input "21000747515"
click at [91, 103] on button "Apply" at bounding box center [89, 107] width 26 height 11
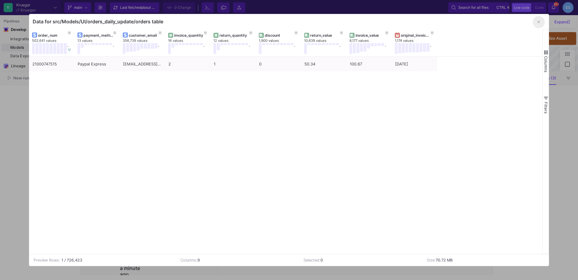
click at [537, 23] on button "button" at bounding box center [539, 22] width 12 height 12
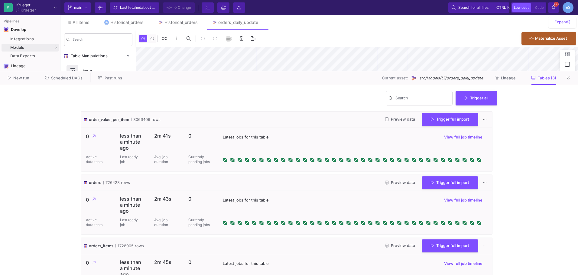
click at [408, 178] on button "Preview data" at bounding box center [401, 182] width 40 height 9
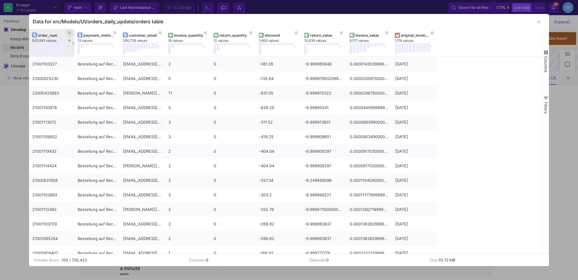
click at [70, 35] on fa-icon at bounding box center [69, 33] width 3 height 4
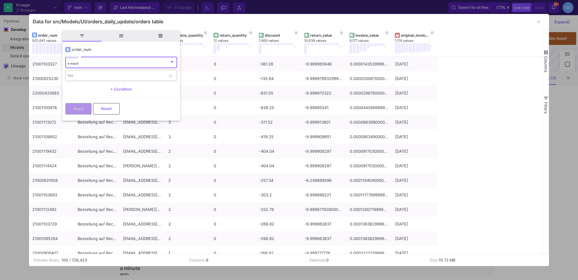
click at [81, 75] on input "Text" at bounding box center [116, 76] width 98 height 4
click at [92, 75] on input "21000" at bounding box center [116, 76] width 98 height 4
type input "21000747515"
click at [81, 108] on span "Apply" at bounding box center [78, 108] width 11 height 5
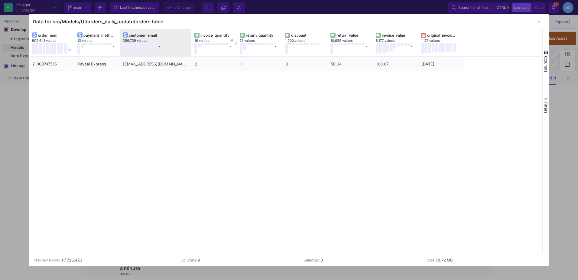
drag, startPoint x: 165, startPoint y: 42, endPoint x: 191, endPoint y: 38, distance: 26.7
click at [191, 38] on div at bounding box center [191, 42] width 2 height 27
drag, startPoint x: 387, startPoint y: 33, endPoint x: 204, endPoint y: 40, distance: 183.1
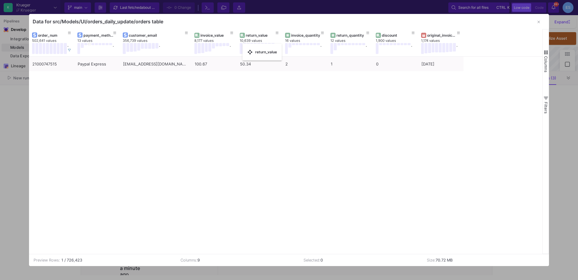
drag, startPoint x: 398, startPoint y: 34, endPoint x: 246, endPoint y: 47, distance: 152.7
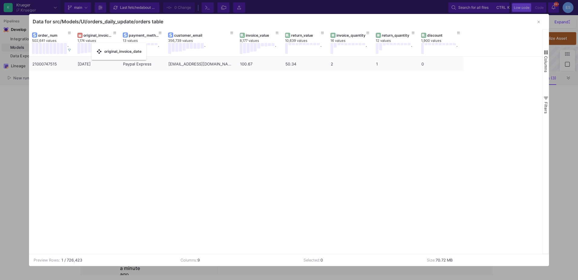
drag, startPoint x: 444, startPoint y: 35, endPoint x: 95, endPoint y: 47, distance: 349.3
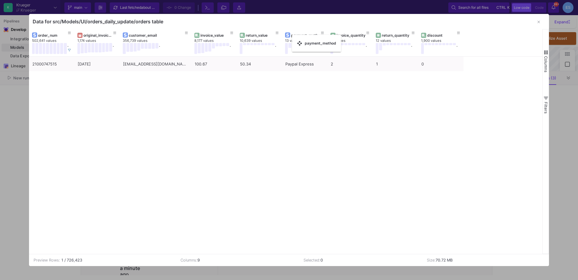
drag, startPoint x: 148, startPoint y: 38, endPoint x: 295, endPoint y: 38, distance: 147.0
click at [225, 115] on div "21000747515 Paypal Express [EMAIL_ADDRESS][DOMAIN_NAME] 2 1 0 50.34 100.67 [DAT…" at bounding box center [286, 155] width 514 height 197
